Goal: Information Seeking & Learning: Learn about a topic

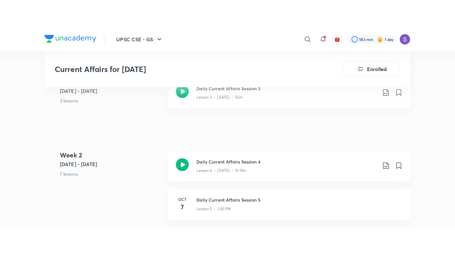
scroll to position [419, 0]
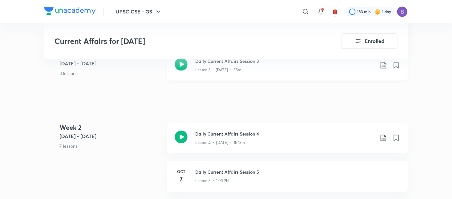
click at [180, 70] on icon at bounding box center [181, 64] width 13 height 13
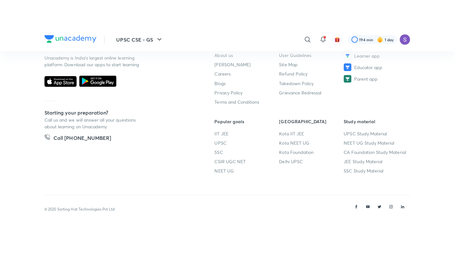
scroll to position [345, 0]
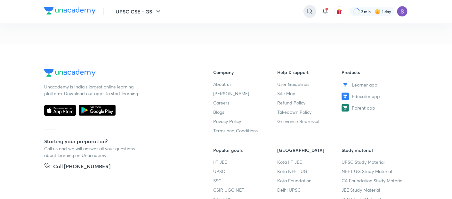
click at [309, 9] on icon at bounding box center [310, 12] width 8 height 8
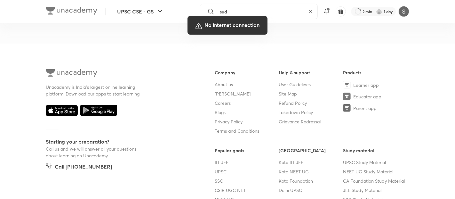
type input "sudh"
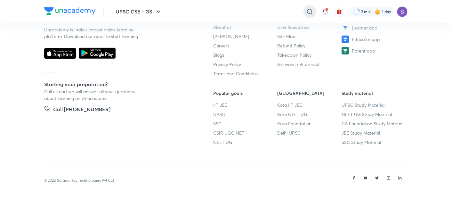
click at [314, 9] on div at bounding box center [309, 11] width 13 height 13
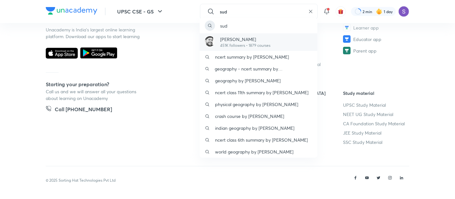
type input "sud"
click at [253, 41] on p "Sudarshan Gurjar" at bounding box center [245, 39] width 50 height 7
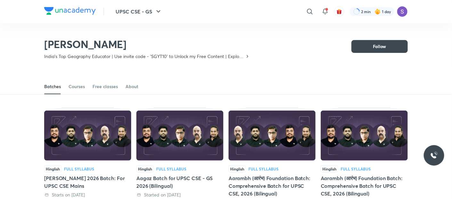
scroll to position [28, 0]
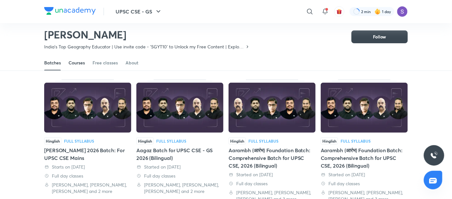
click at [71, 62] on div "Courses" at bounding box center [76, 63] width 16 height 6
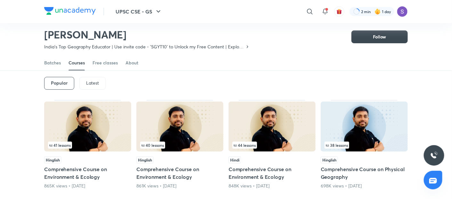
click at [71, 62] on div "Courses" at bounding box center [76, 63] width 16 height 6
click at [89, 80] on p "Latest" at bounding box center [92, 82] width 13 height 5
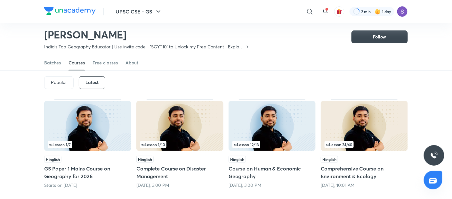
scroll to position [28, 0]
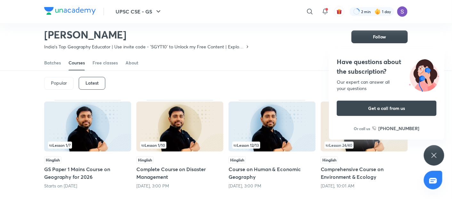
click at [59, 79] on div "Popular" at bounding box center [58, 83] width 29 height 13
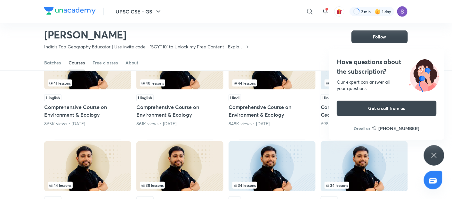
scroll to position [13, 0]
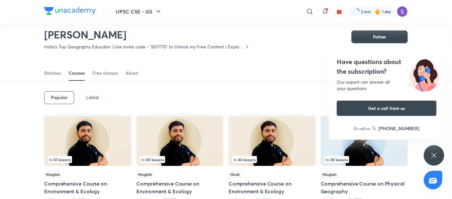
click at [88, 95] on p "Latest" at bounding box center [92, 97] width 13 height 5
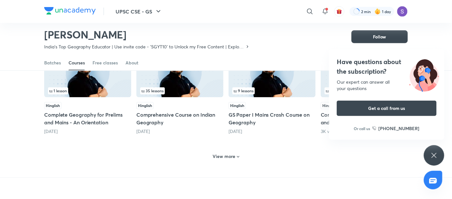
scroll to position [298, 0]
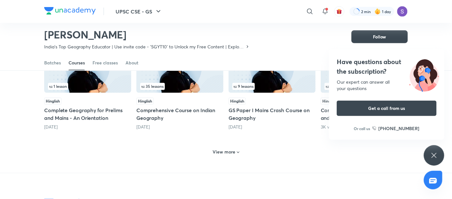
click at [212, 154] on div "View more" at bounding box center [226, 152] width 32 height 10
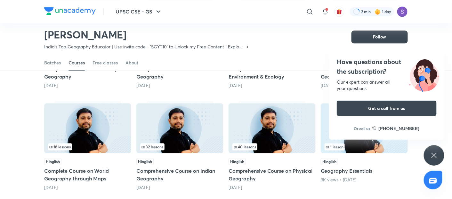
scroll to position [455, 0]
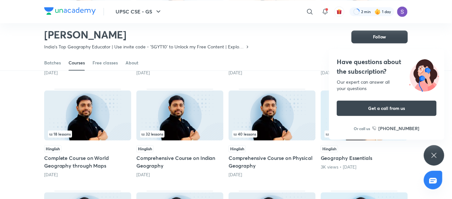
click at [98, 123] on img at bounding box center [87, 115] width 87 height 50
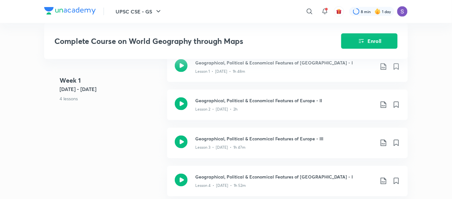
scroll to position [299, 0]
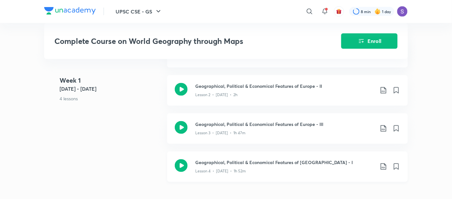
click at [181, 159] on icon at bounding box center [181, 165] width 13 height 13
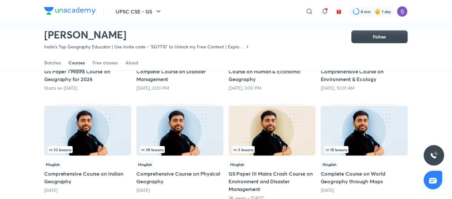
scroll to position [127, 0]
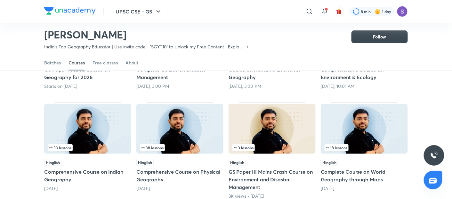
click at [348, 137] on img at bounding box center [364, 129] width 87 height 50
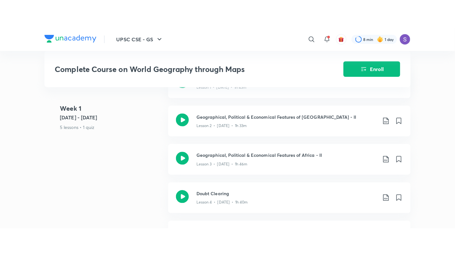
scroll to position [398, 0]
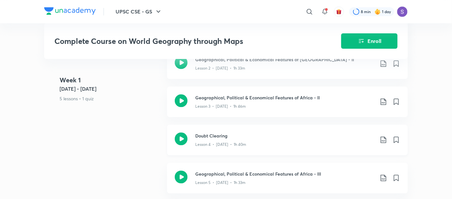
click at [183, 132] on icon at bounding box center [181, 138] width 13 height 13
